Goal: Transaction & Acquisition: Subscribe to service/newsletter

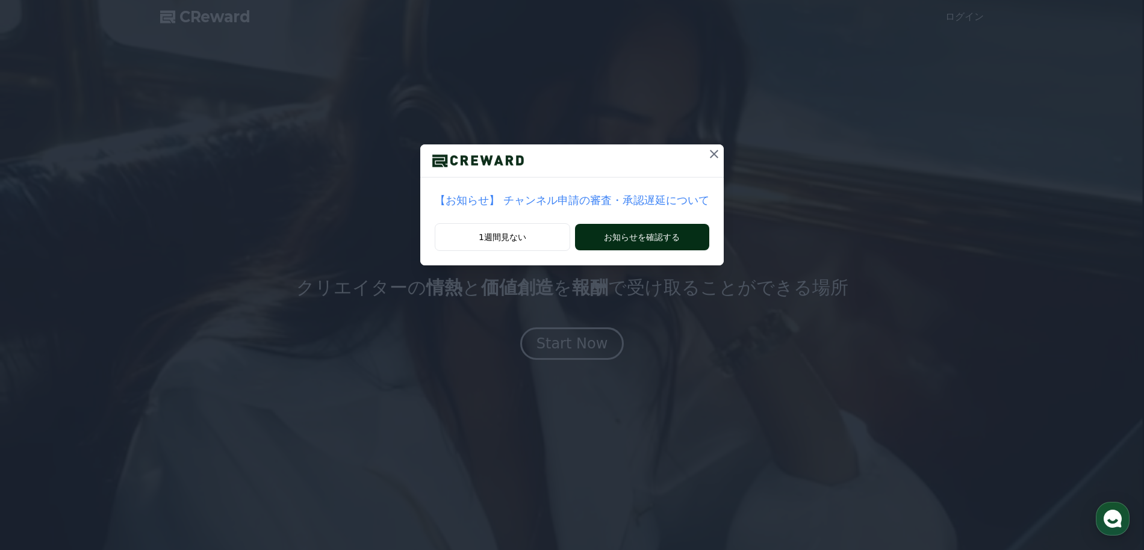
click at [627, 240] on button "お知らせを確認する" at bounding box center [642, 237] width 134 height 26
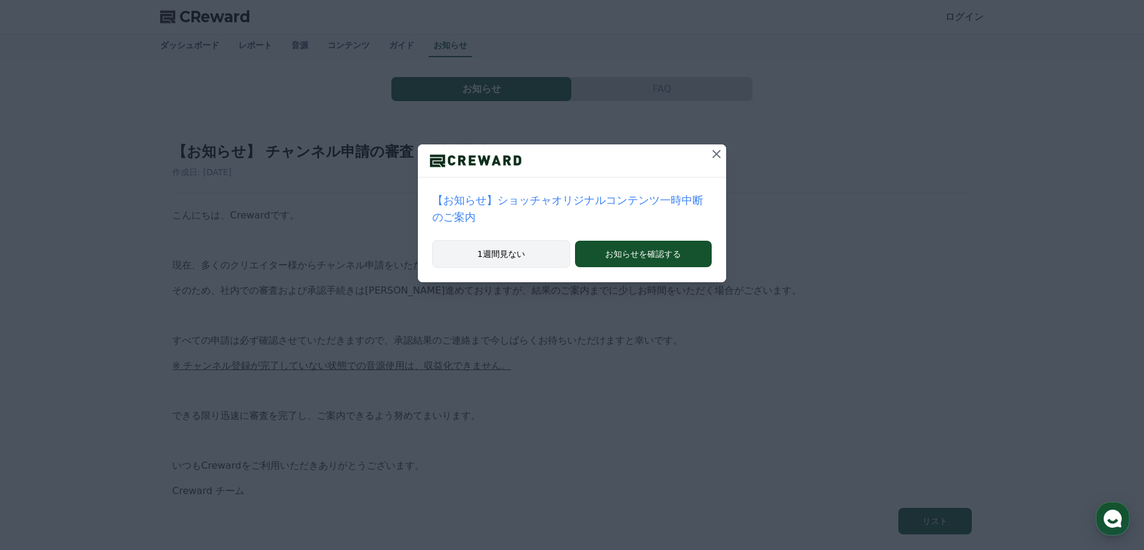
click at [535, 252] on button "1週間見ない" at bounding box center [501, 254] width 138 height 28
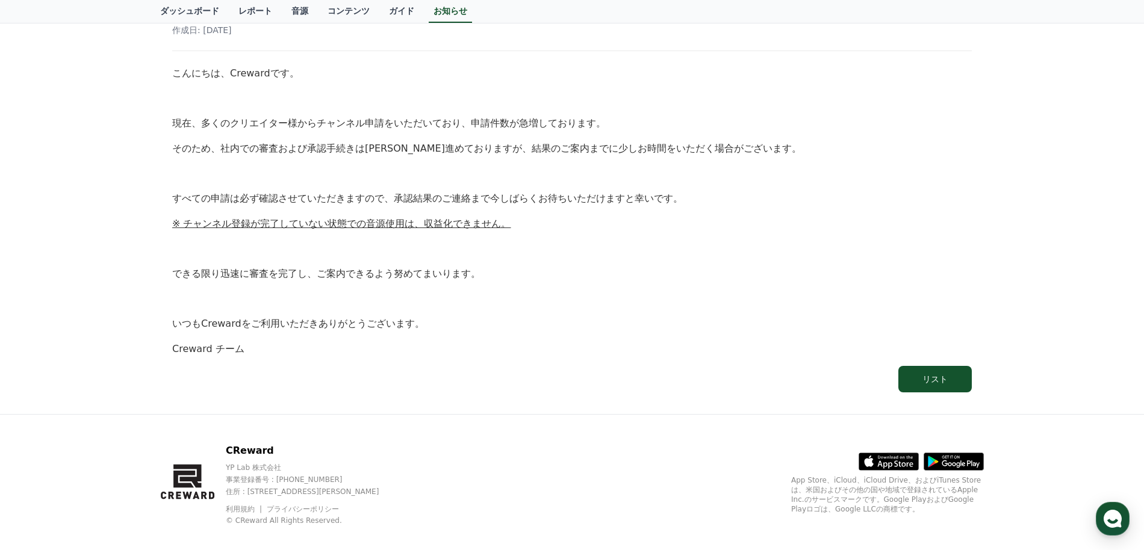
scroll to position [147, 0]
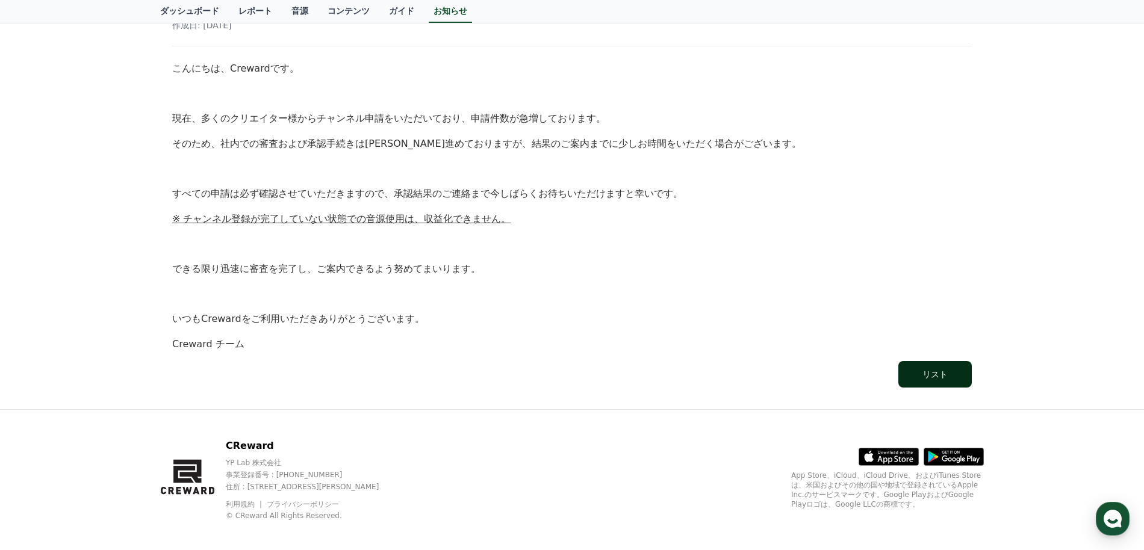
click at [924, 376] on div "リスト" at bounding box center [935, 375] width 25 height 12
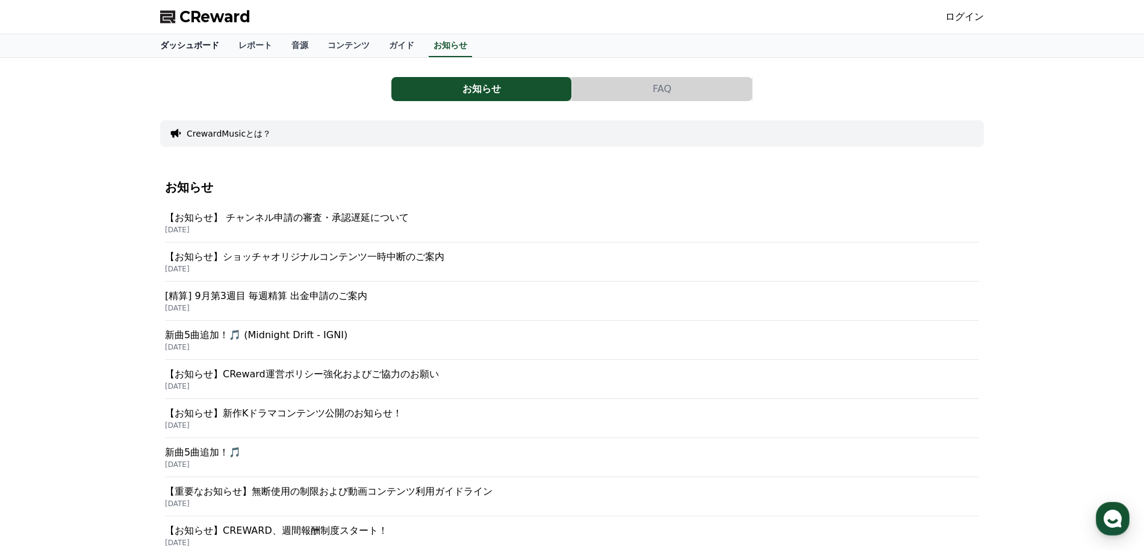
click at [202, 46] on link "ダッシュボード" at bounding box center [190, 45] width 78 height 23
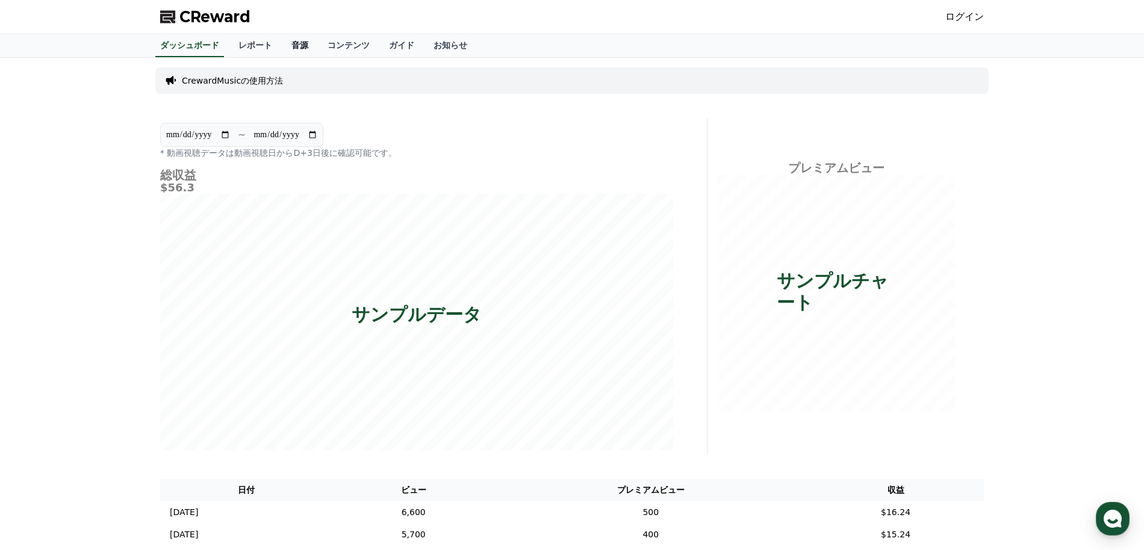
click at [296, 48] on link "音源" at bounding box center [300, 45] width 36 height 23
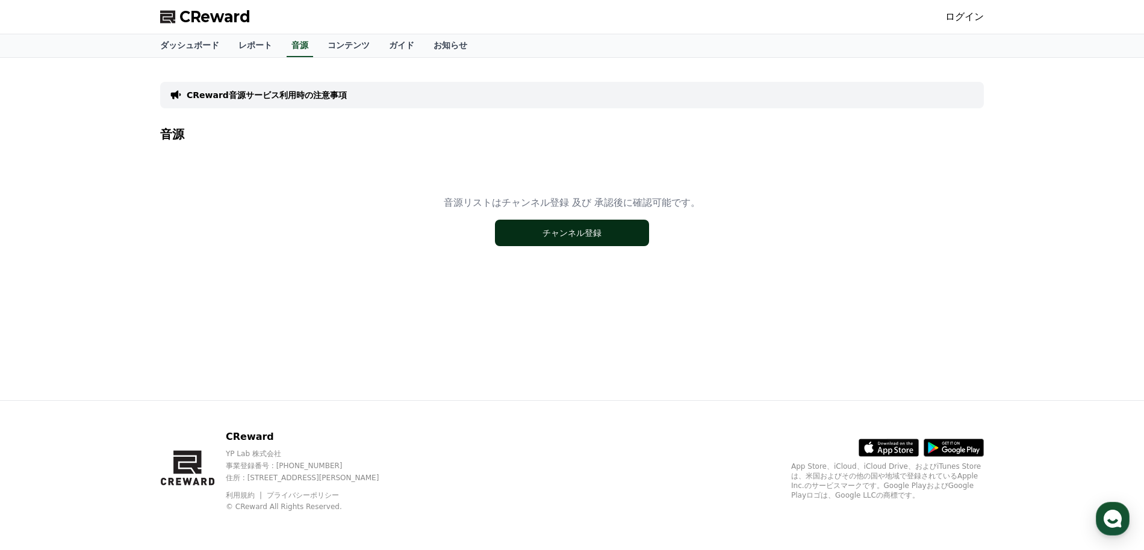
click at [558, 235] on button "チャンネル登録" at bounding box center [572, 233] width 154 height 26
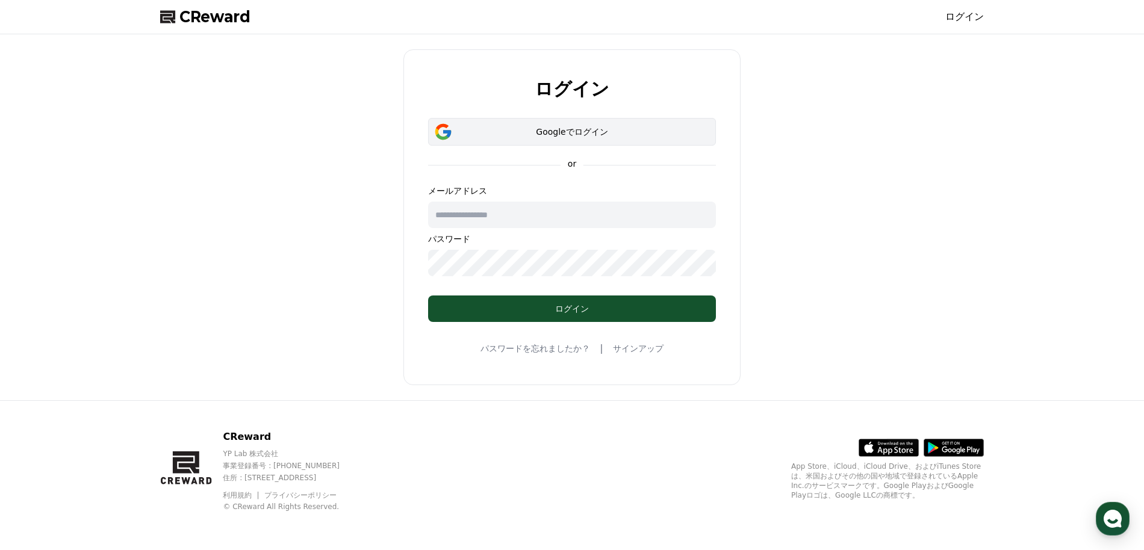
click at [574, 134] on div "Googleでログイン" at bounding box center [572, 132] width 253 height 12
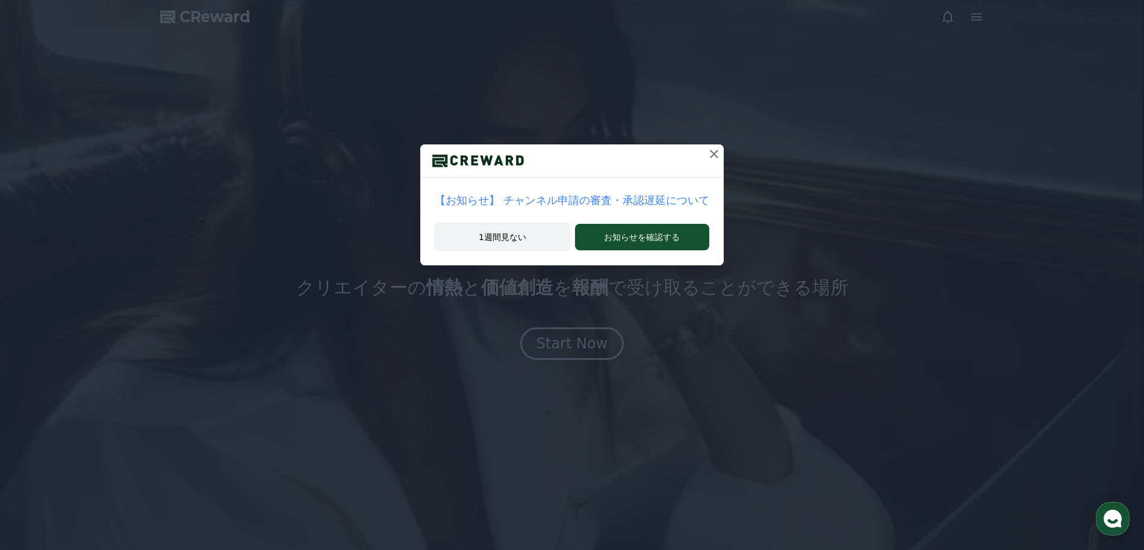
click at [540, 234] on button "1週間見ない" at bounding box center [502, 237] width 135 height 28
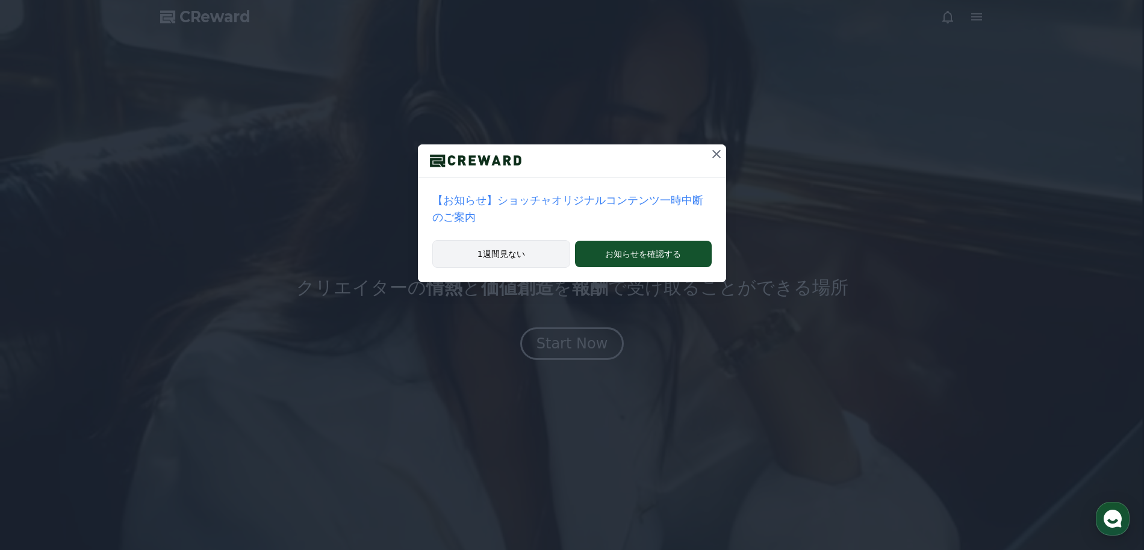
click at [518, 253] on button "1週間見ない" at bounding box center [501, 254] width 138 height 28
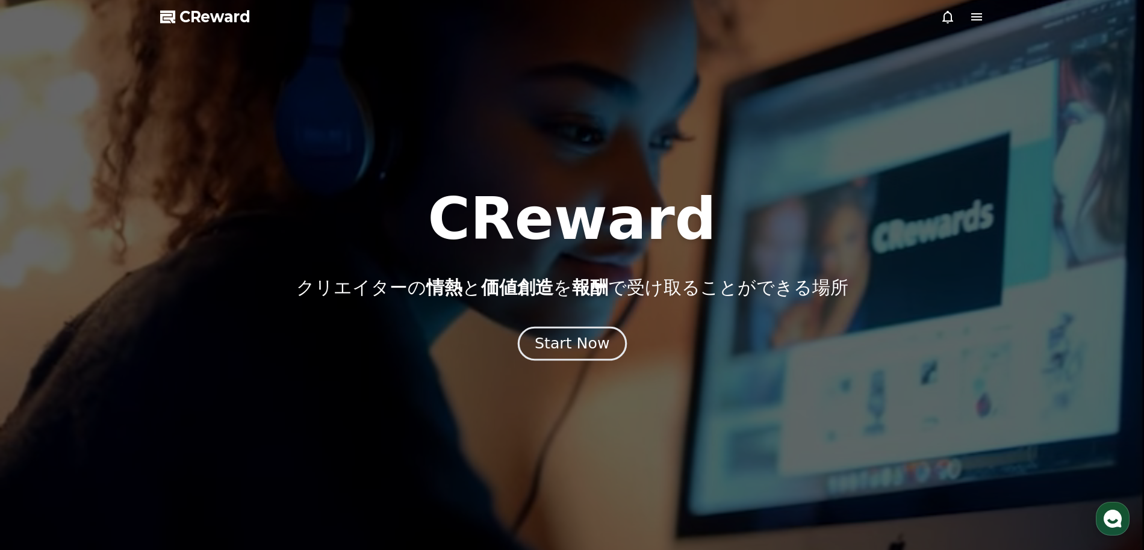
click at [565, 345] on div "Start Now" at bounding box center [572, 344] width 75 height 20
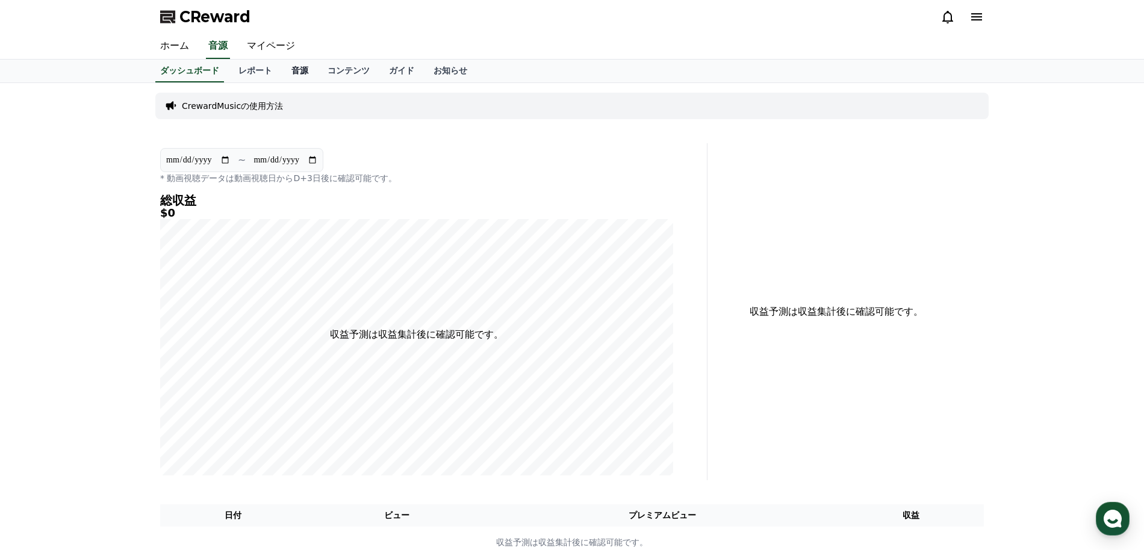
click at [291, 66] on link "音源" at bounding box center [300, 71] width 36 height 23
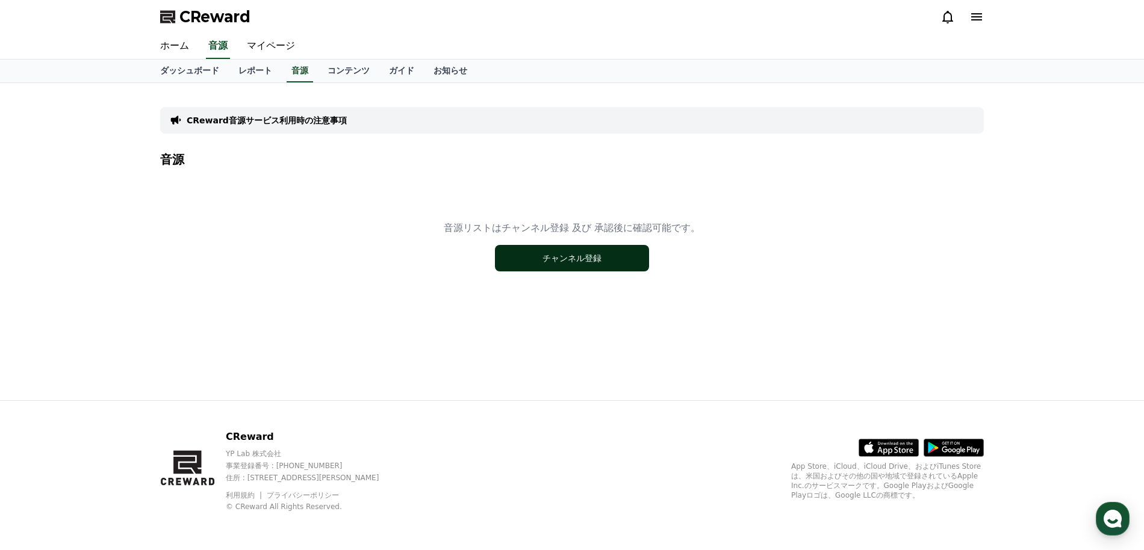
click at [551, 255] on button "チャンネル登録" at bounding box center [572, 258] width 154 height 26
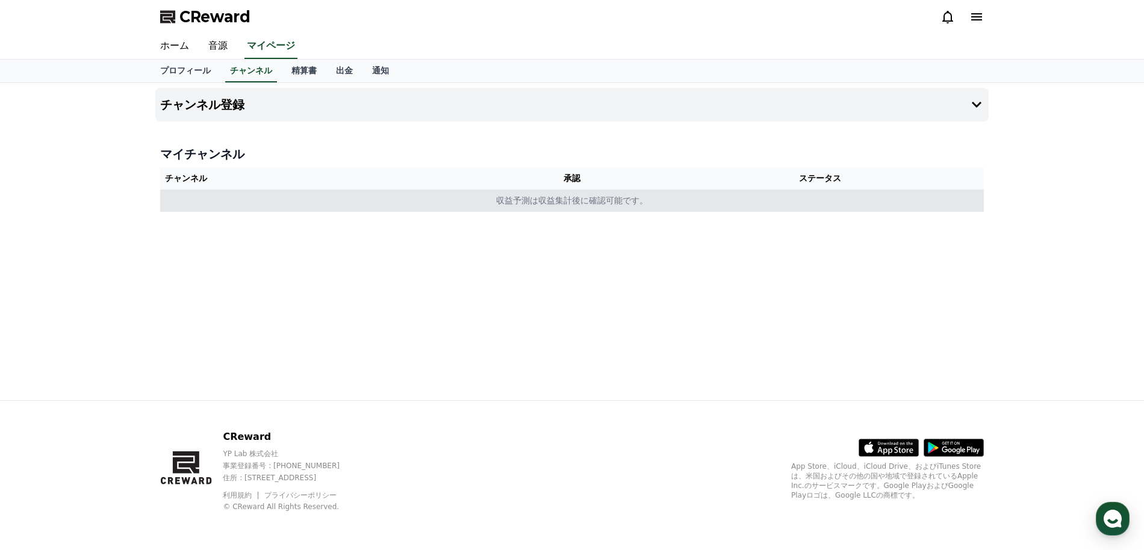
click at [562, 202] on td "収益予測は収益集計後に確認可能です。" at bounding box center [572, 201] width 824 height 22
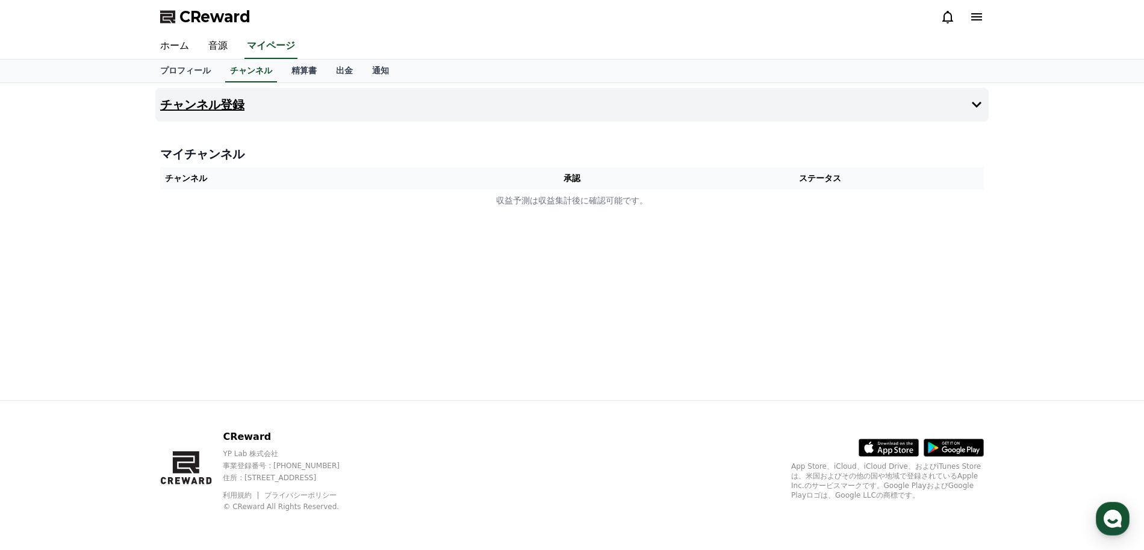
click at [227, 101] on h4 "チャンネル登録" at bounding box center [202, 104] width 84 height 13
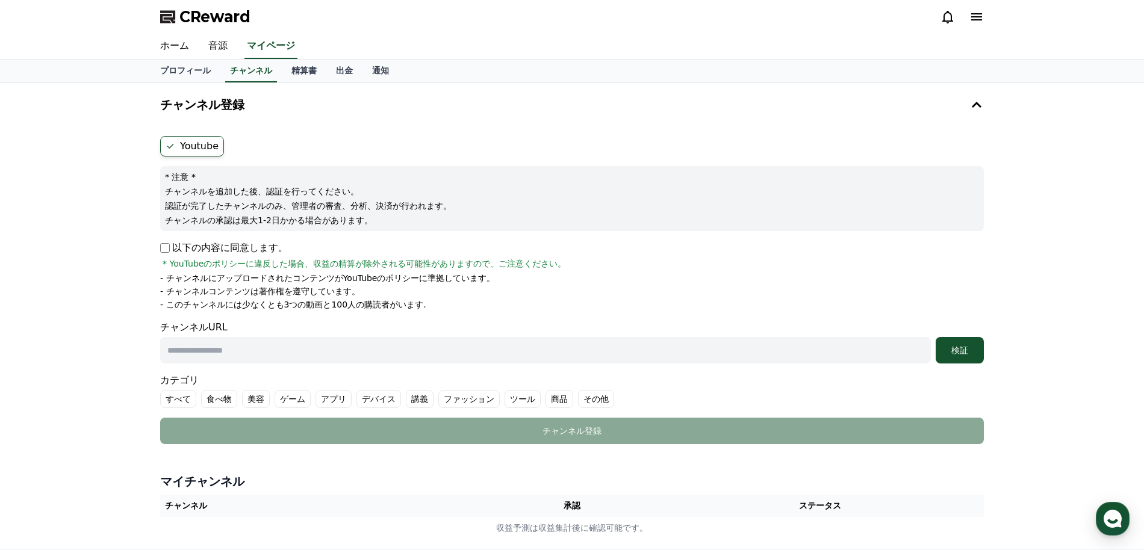
click at [973, 19] on icon at bounding box center [977, 17] width 14 height 14
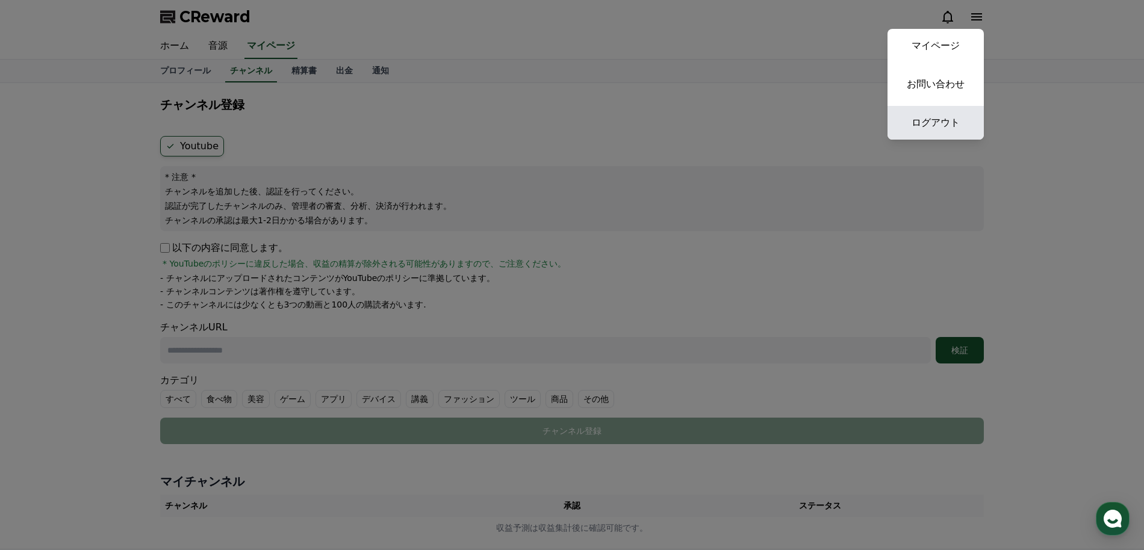
click at [924, 126] on link "ログアウト" at bounding box center [936, 123] width 96 height 34
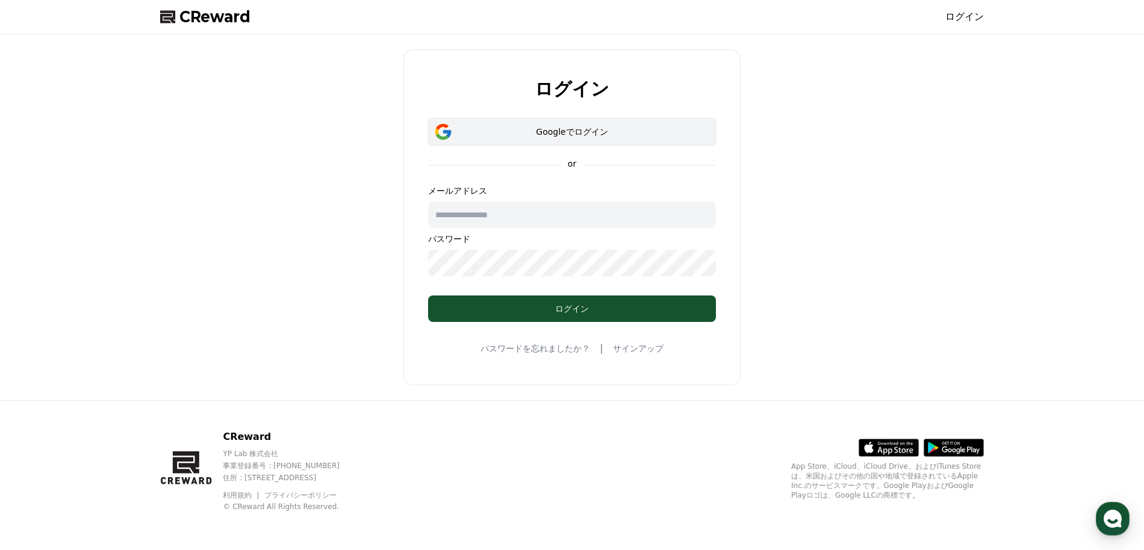
click at [528, 131] on div "Googleでログイン" at bounding box center [572, 132] width 253 height 12
